Goal: Information Seeking & Learning: Learn about a topic

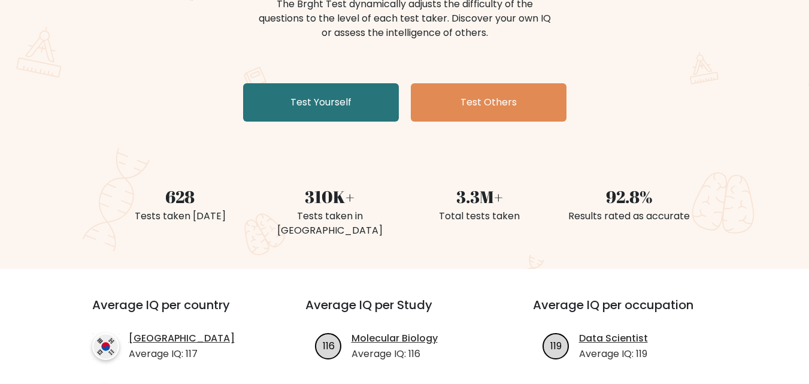
scroll to position [120, 0]
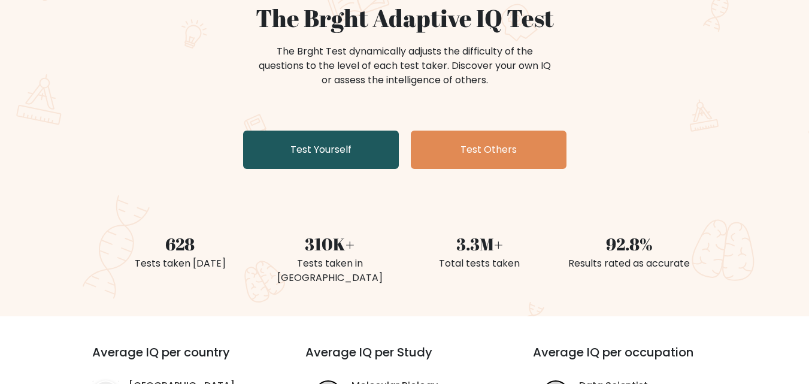
click at [333, 149] on link "Test Yourself" at bounding box center [321, 150] width 156 height 38
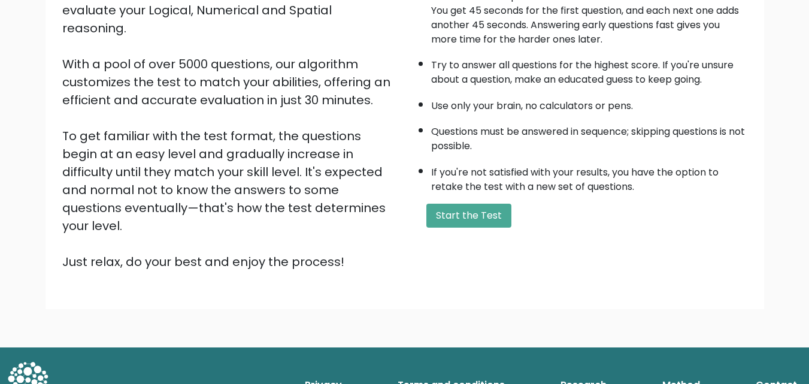
scroll to position [165, 0]
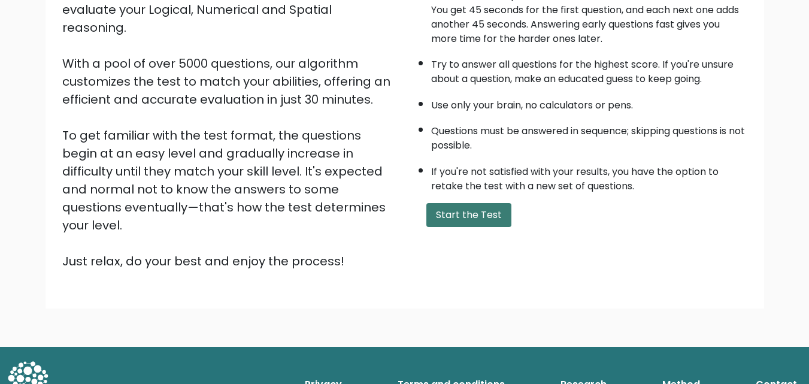
click at [458, 220] on button "Start the Test" at bounding box center [468, 215] width 85 height 24
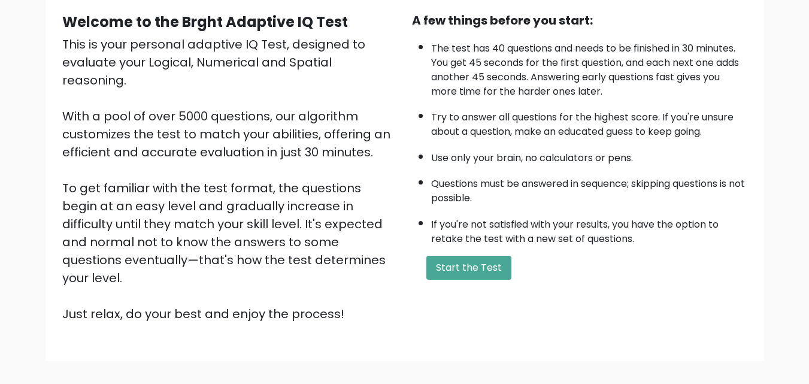
scroll to position [105, 0]
